Goal: Information Seeking & Learning: Find specific fact

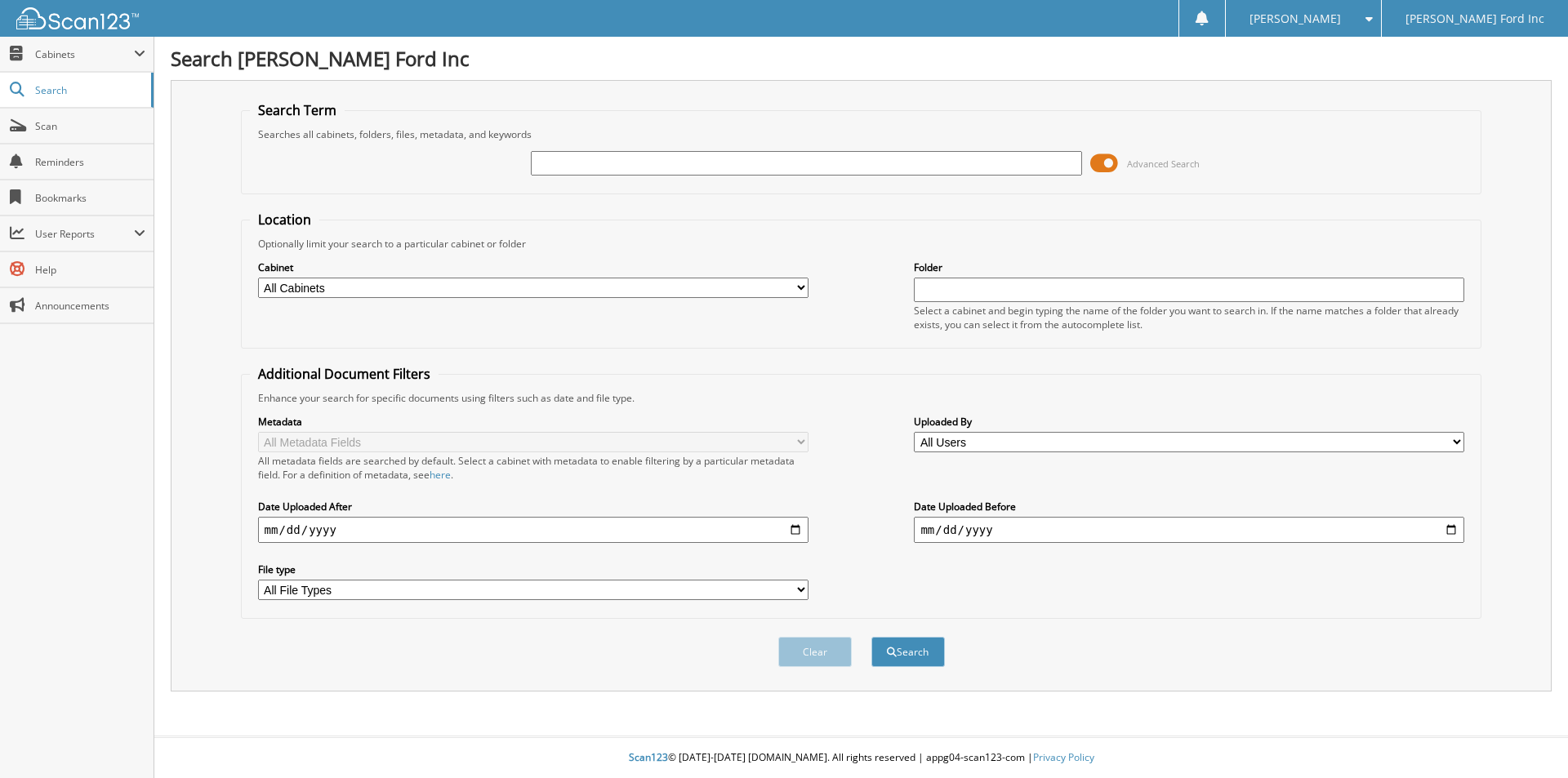
click at [607, 167] on input "text" at bounding box center [807, 163] width 551 height 24
type input "K11702"
click at [911, 647] on button "Search" at bounding box center [908, 652] width 73 height 31
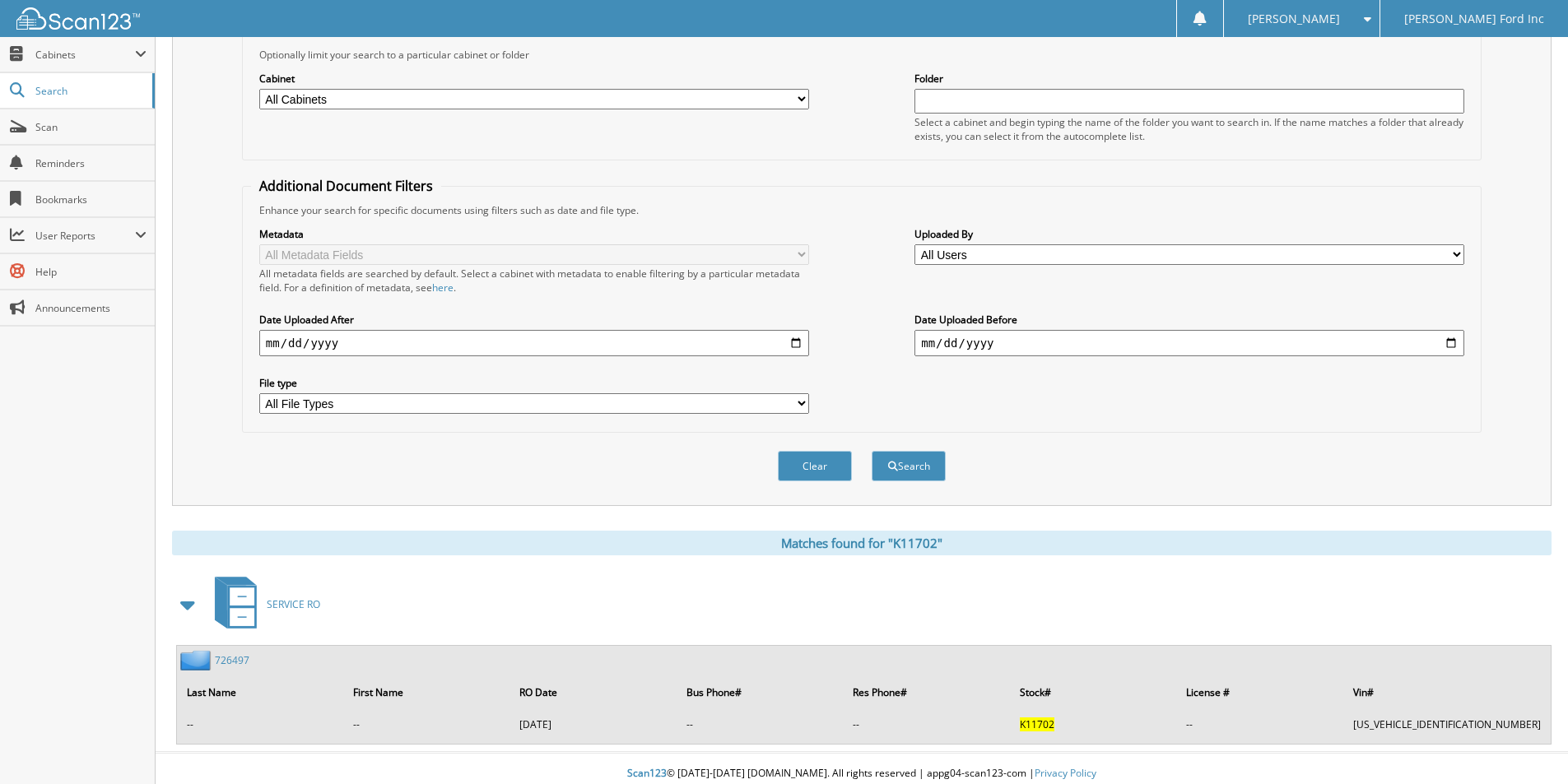
scroll to position [202, 0]
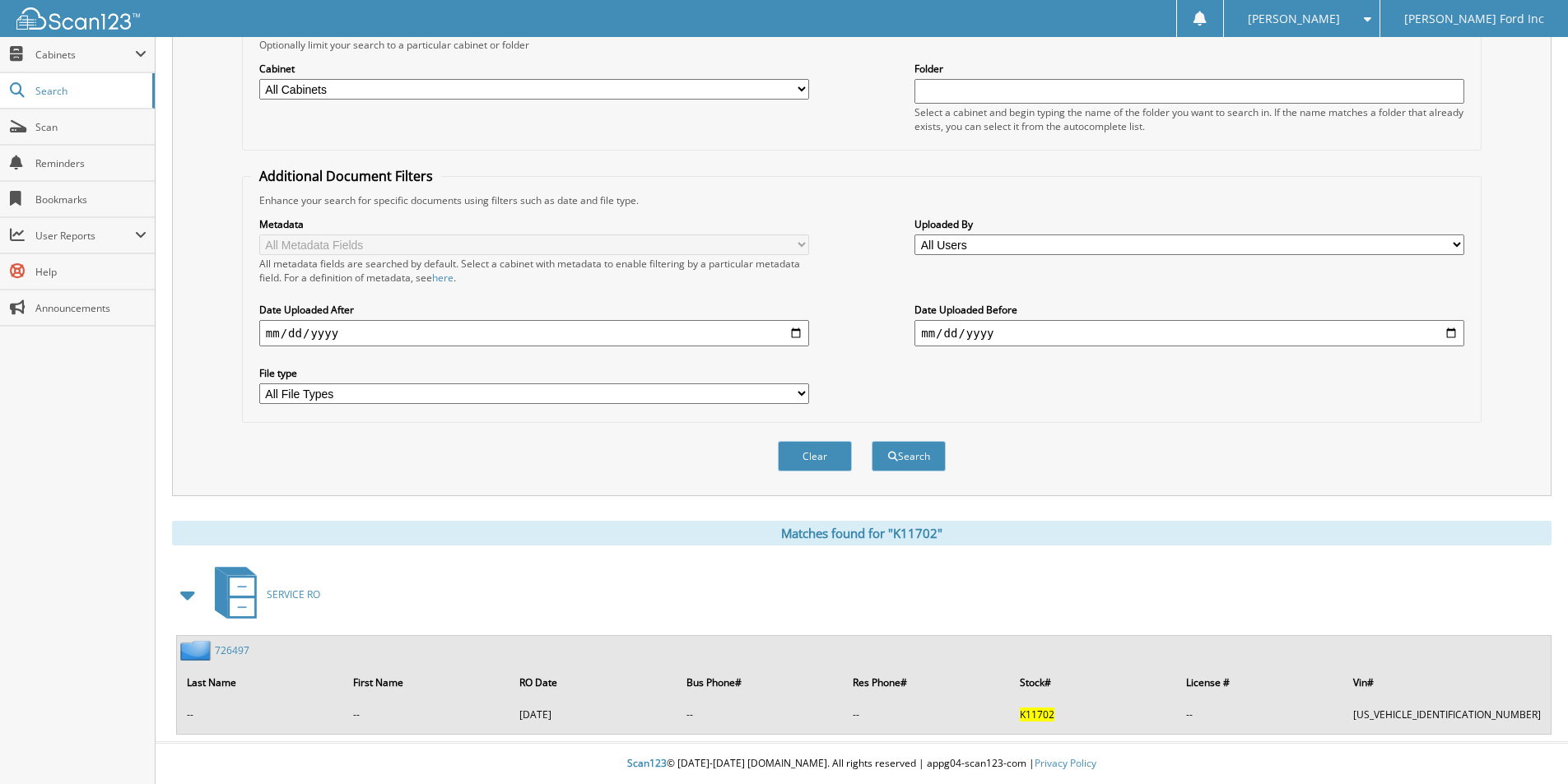
click at [1054, 716] on span "K11702" at bounding box center [1036, 715] width 35 height 14
click at [1418, 720] on td "[US_VEHICLE_IDENTIFICATION_NUMBER]" at bounding box center [1447, 714] width 204 height 27
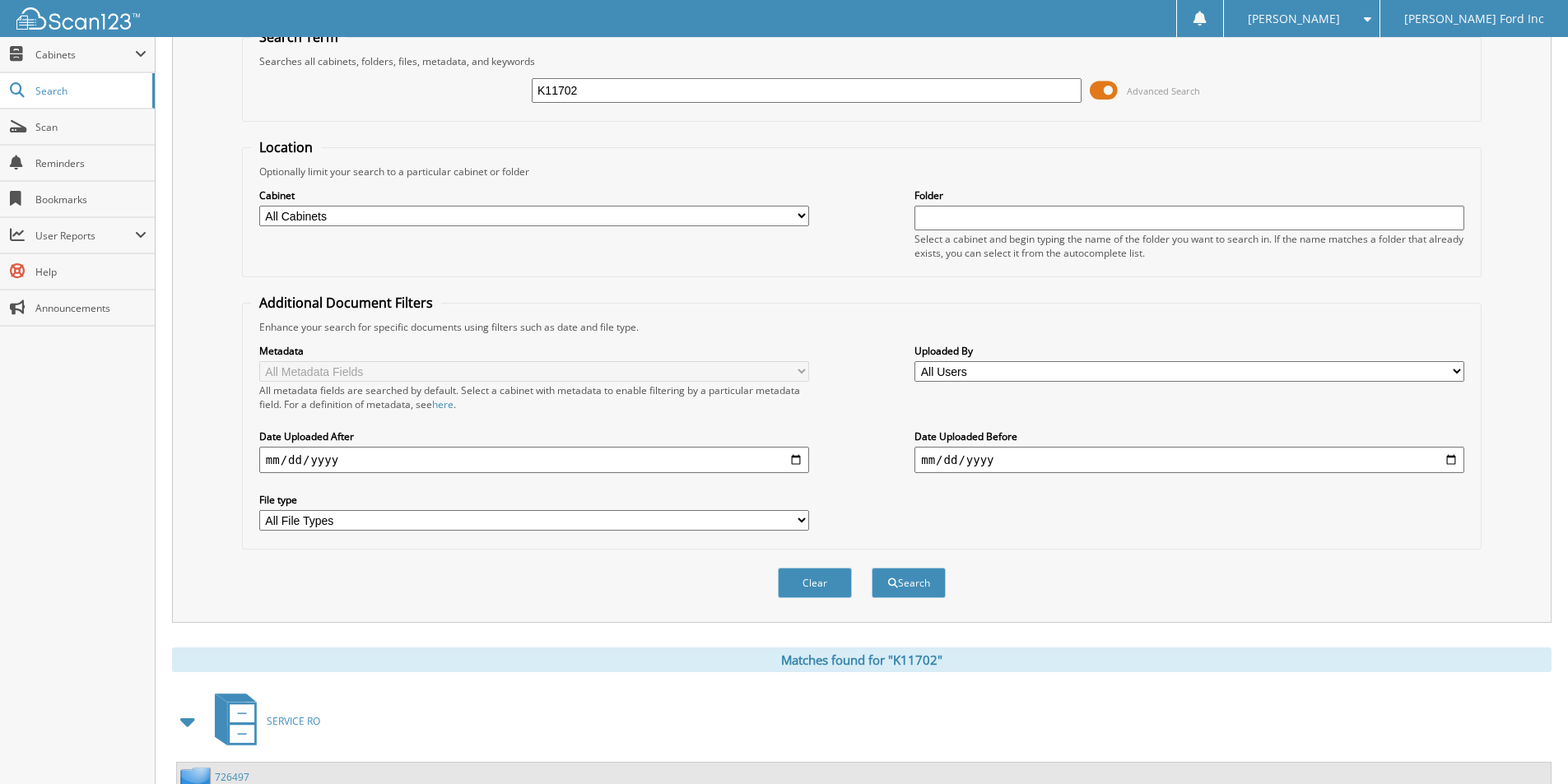
scroll to position [0, 0]
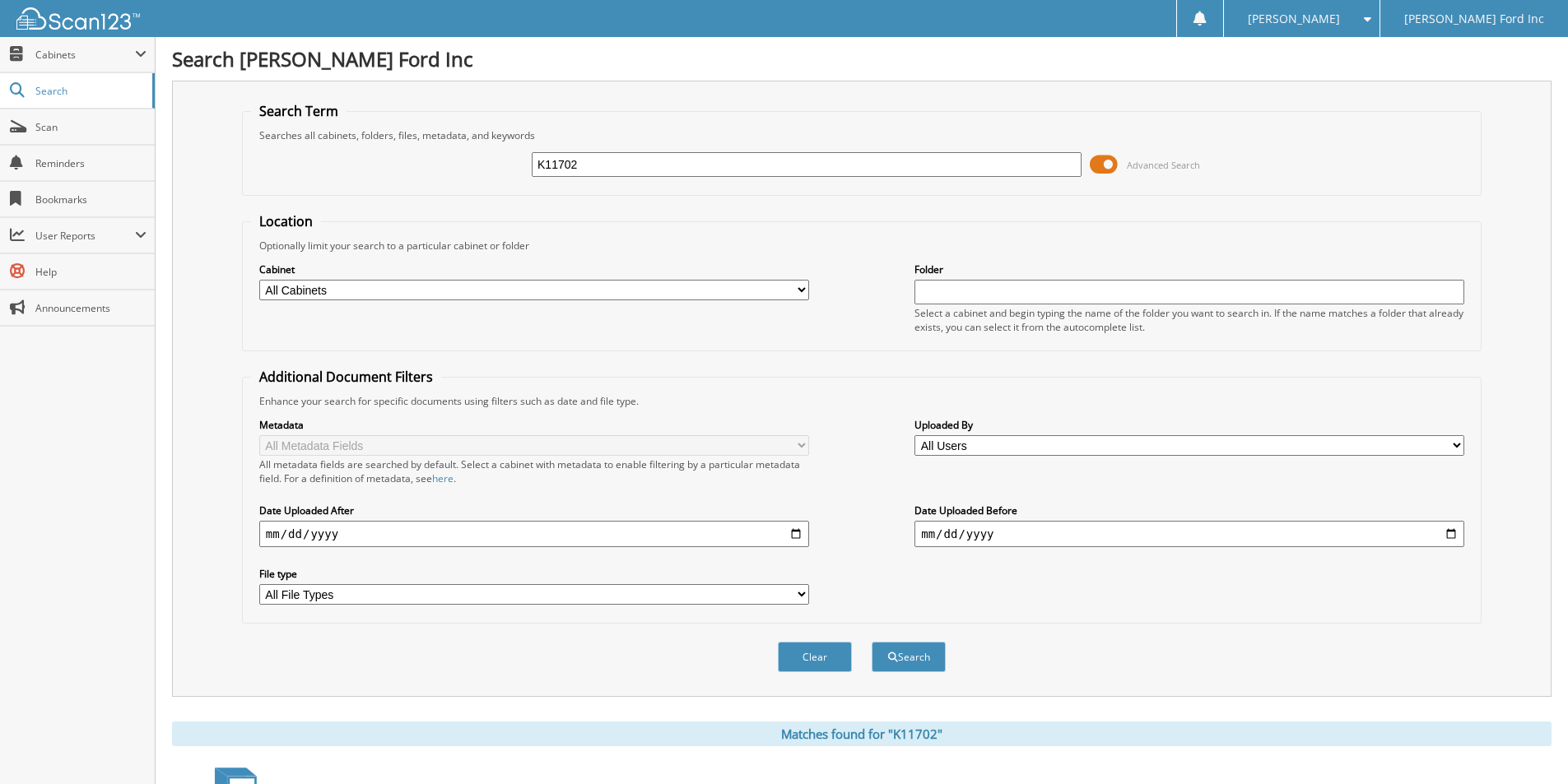
drag, startPoint x: 607, startPoint y: 166, endPoint x: 501, endPoint y: 172, distance: 106.2
click at [501, 172] on div "K11702 Advanced Search" at bounding box center [862, 164] width 1221 height 45
type input "K11699"
click at [907, 653] on button "Search" at bounding box center [908, 657] width 74 height 31
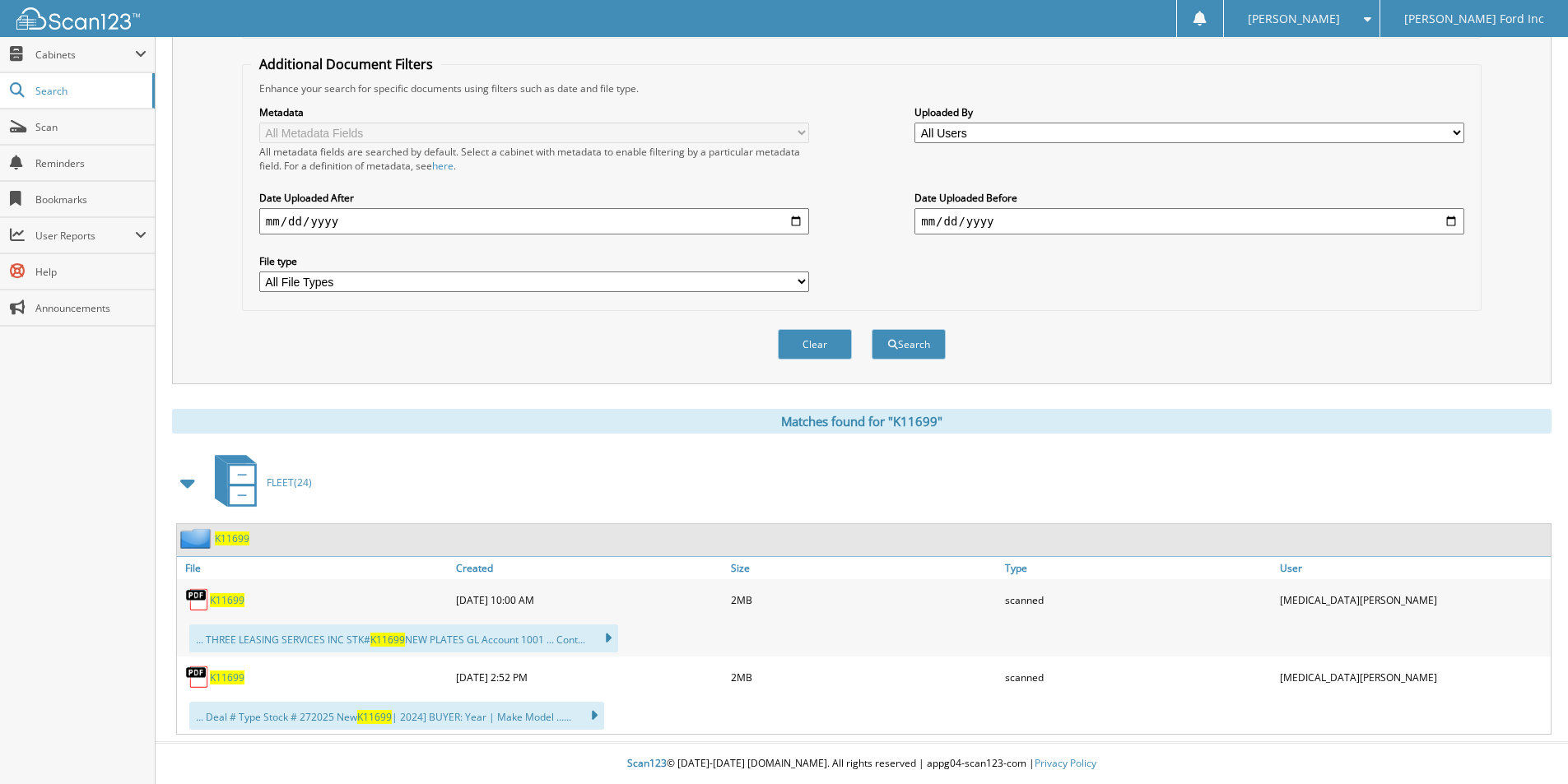
click at [231, 599] on span "K11699" at bounding box center [227, 600] width 35 height 14
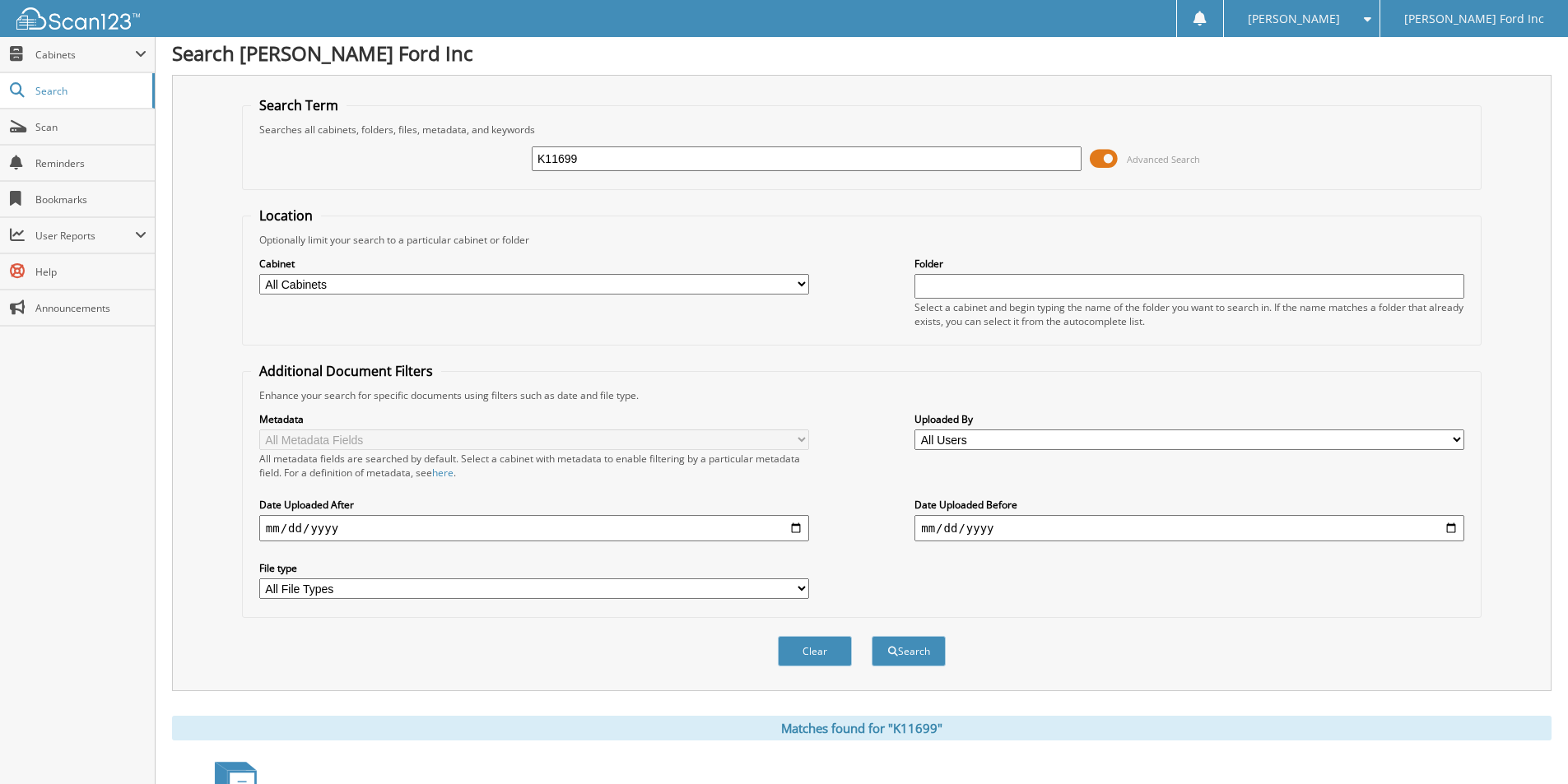
scroll to position [0, 0]
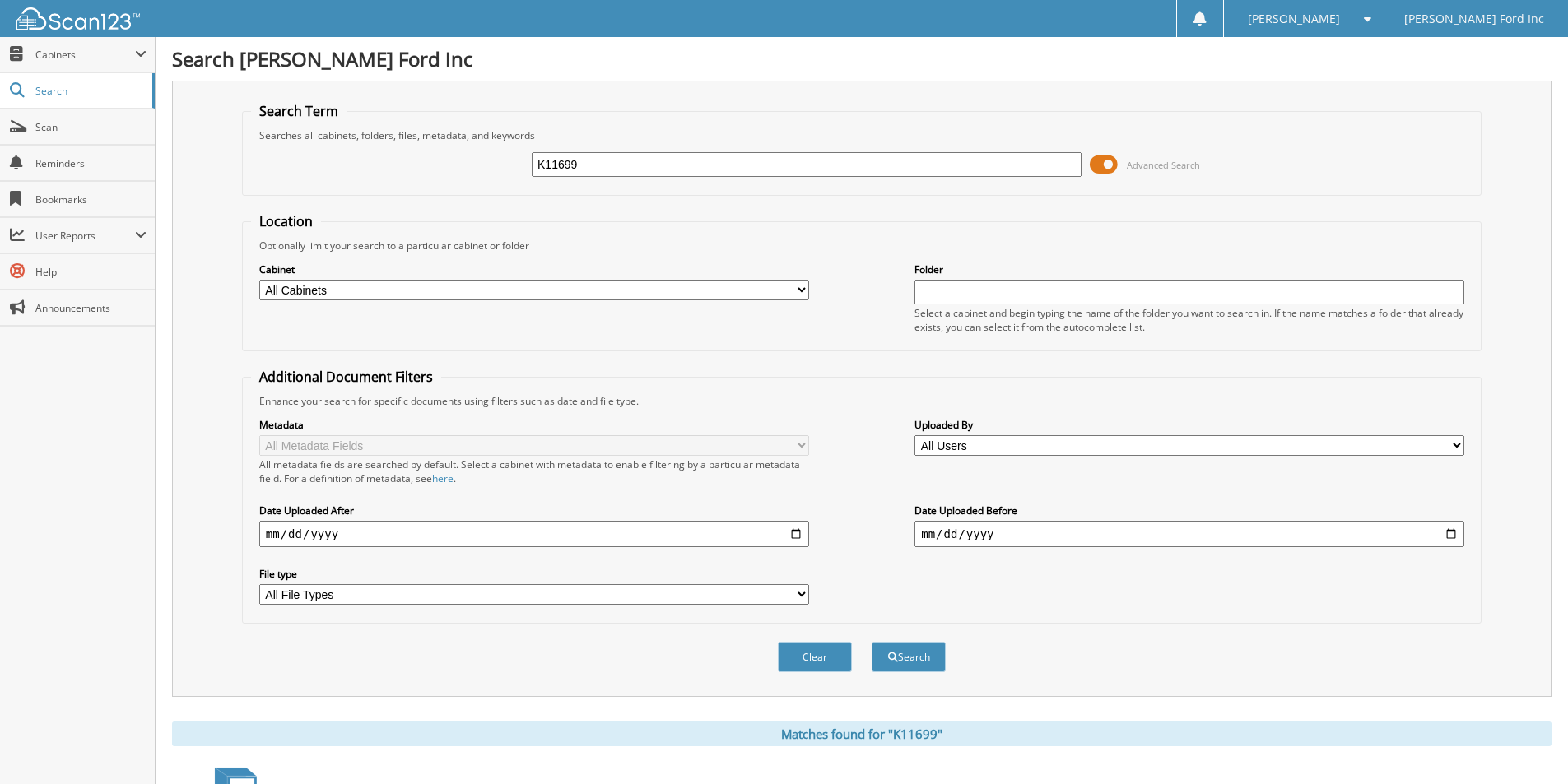
drag, startPoint x: 644, startPoint y: 169, endPoint x: 530, endPoint y: 169, distance: 114.0
click at [530, 169] on div "K11699 Advanced Search" at bounding box center [862, 164] width 1221 height 45
type input "K11702"
click at [872, 642] on button "Search" at bounding box center [908, 657] width 74 height 31
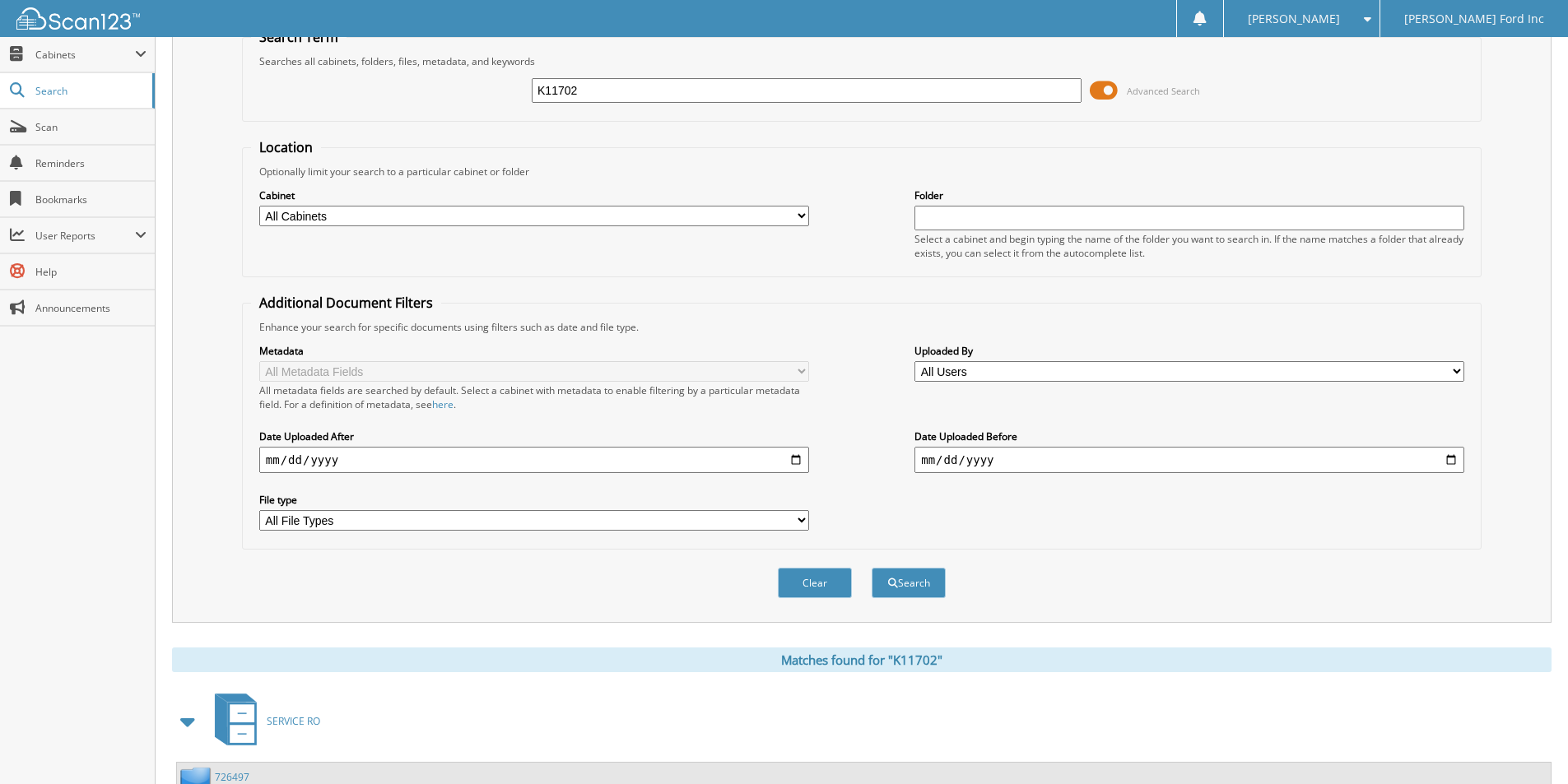
scroll to position [202, 0]
